Goal: Task Accomplishment & Management: Manage account settings

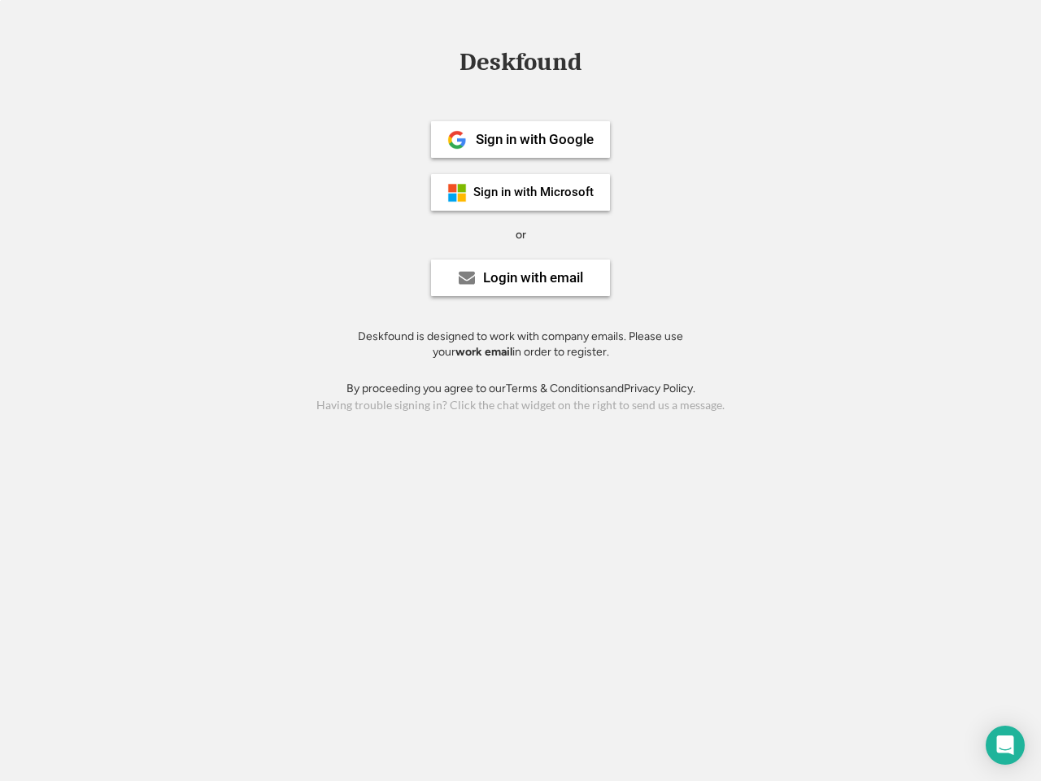
click at [521, 233] on div "or" at bounding box center [521, 235] width 11 height 16
click at [521, 65] on div "Deskfound" at bounding box center [520, 62] width 138 height 25
click at [445, 61] on div "Deskfound" at bounding box center [520, 65] width 1041 height 31
click at [521, 65] on div "Deskfound" at bounding box center [520, 62] width 138 height 25
click at [521, 234] on div "or" at bounding box center [521, 235] width 11 height 16
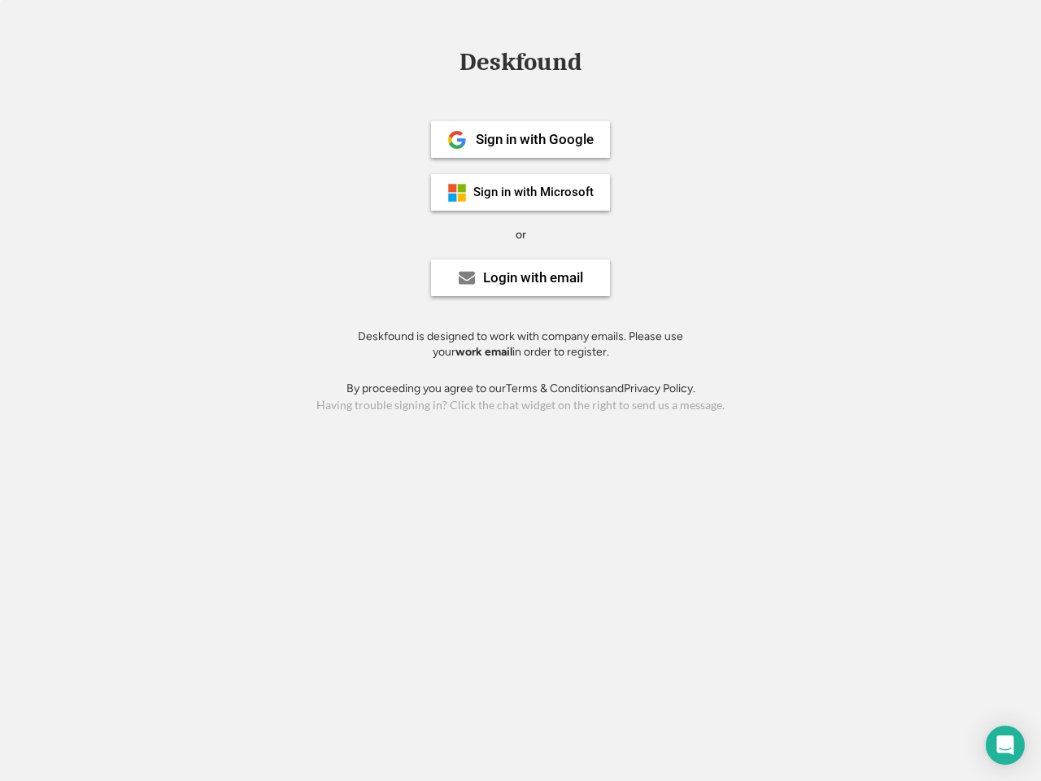
click at [521, 139] on div "Sign in with Google" at bounding box center [535, 140] width 118 height 14
click at [534, 139] on div "Sign in with Google" at bounding box center [535, 140] width 118 height 14
click at [457, 140] on img at bounding box center [457, 140] width 20 height 20
click at [521, 192] on div "Sign in with Microsoft" at bounding box center [533, 192] width 120 height 12
click at [534, 192] on div "Sign in with Microsoft" at bounding box center [533, 192] width 120 height 12
